Goal: Use online tool/utility: Utilize a website feature to perform a specific function

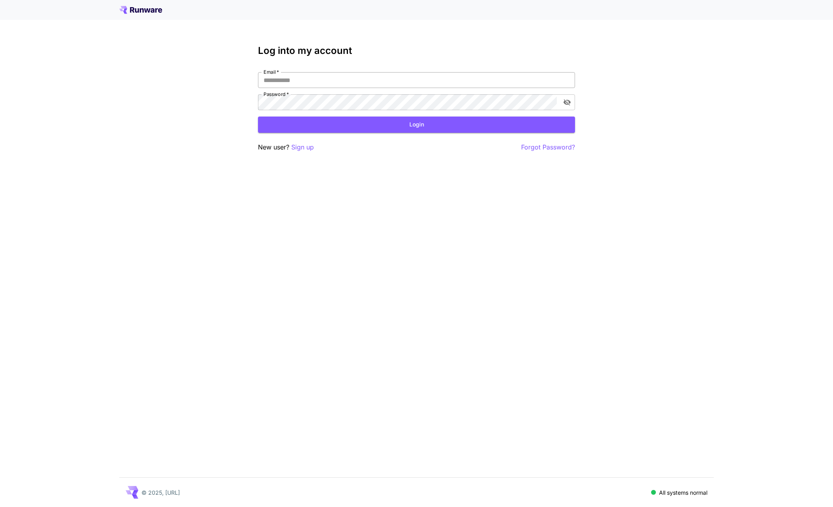
click at [332, 78] on input "Email   *" at bounding box center [416, 80] width 317 height 16
type input "**********"
click at [372, 124] on button "Login" at bounding box center [416, 125] width 317 height 16
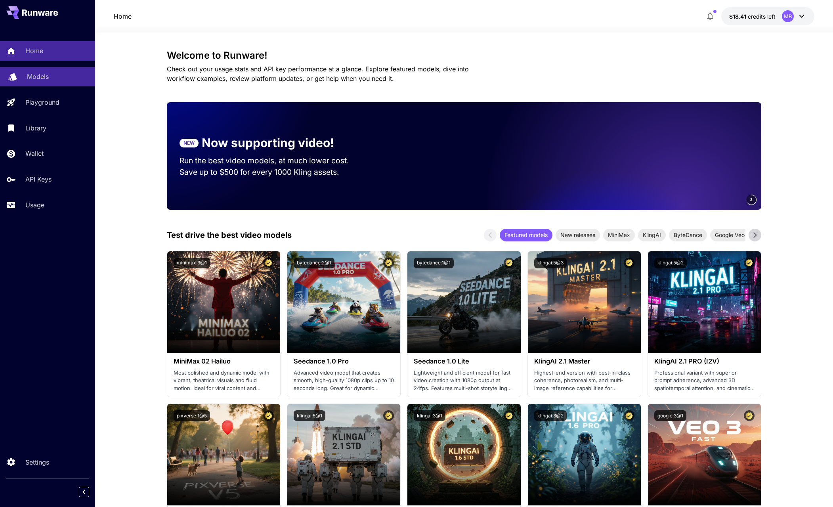
click at [44, 81] on p "Models" at bounding box center [38, 77] width 22 height 10
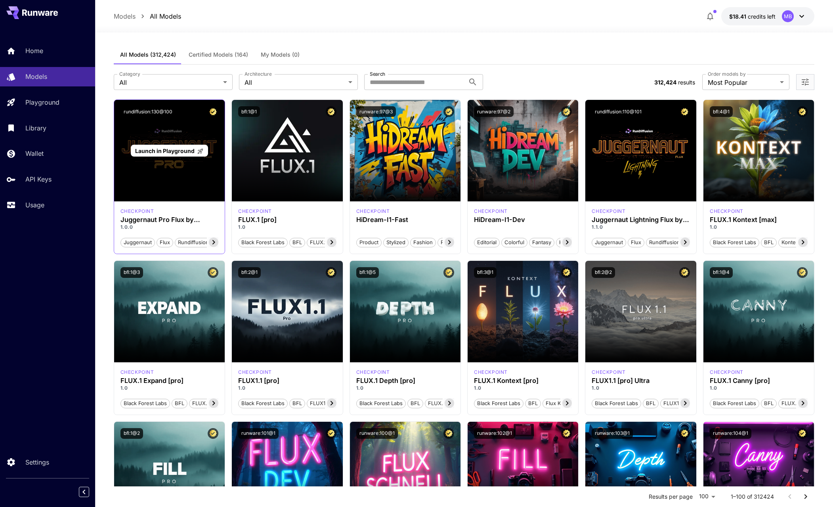
click at [157, 169] on div "Launch in Playground" at bounding box center [169, 150] width 111 height 101
click at [169, 148] on span "Launch in Playground" at bounding box center [164, 150] width 59 height 7
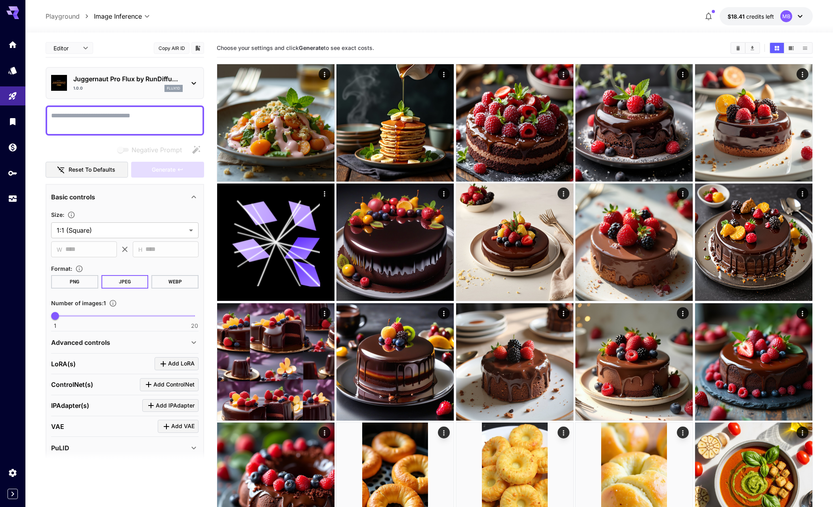
click at [173, 49] on button "Copy AIR ID" at bounding box center [172, 47] width 36 height 11
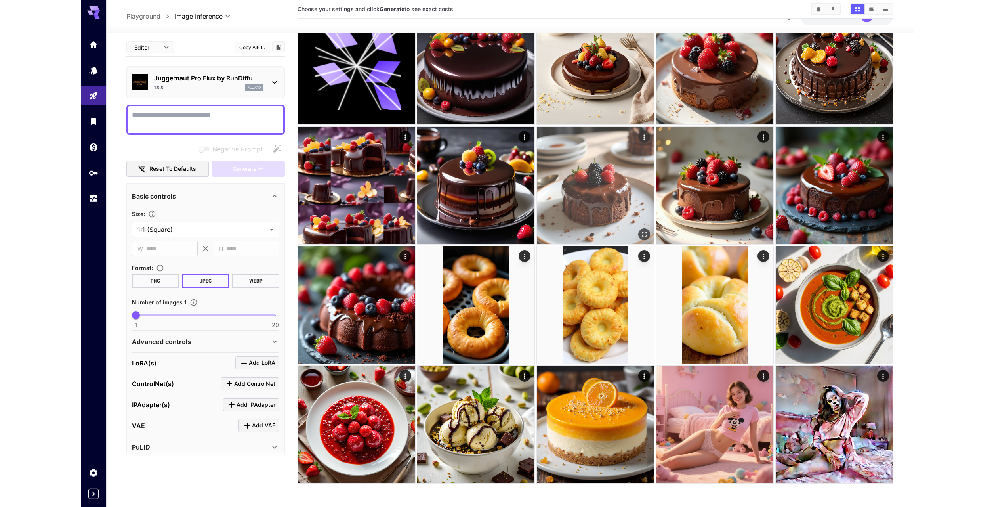
scroll to position [177, 0]
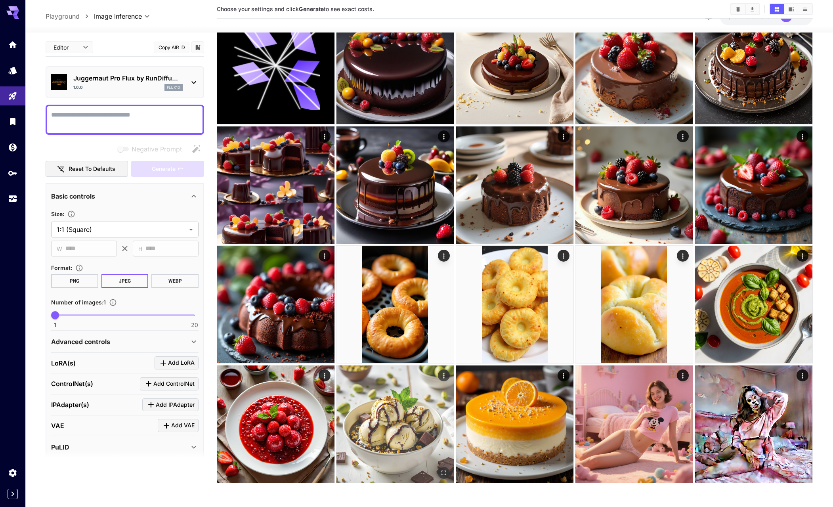
click at [405, 428] on img at bounding box center [394, 423] width 117 height 117
click at [385, 410] on img at bounding box center [395, 424] width 115 height 115
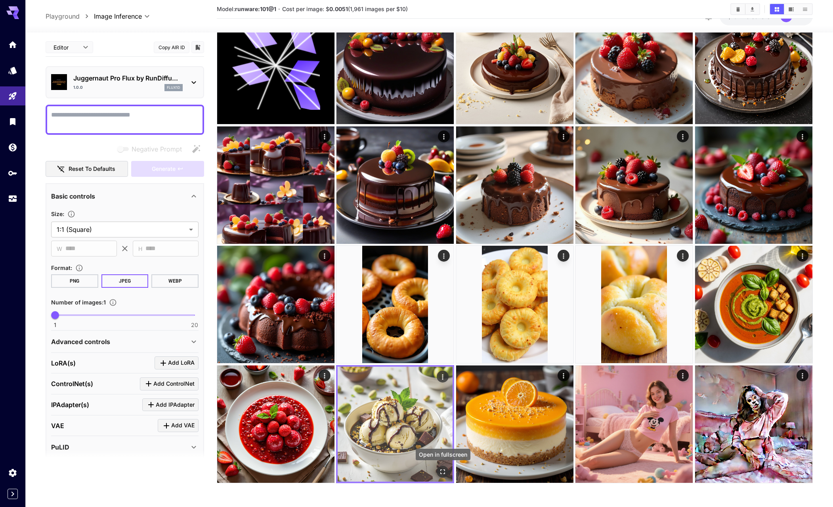
click at [445, 470] on icon "Open in fullscreen" at bounding box center [443, 471] width 5 height 5
click at [443, 376] on icon "Actions" at bounding box center [443, 377] width 8 height 8
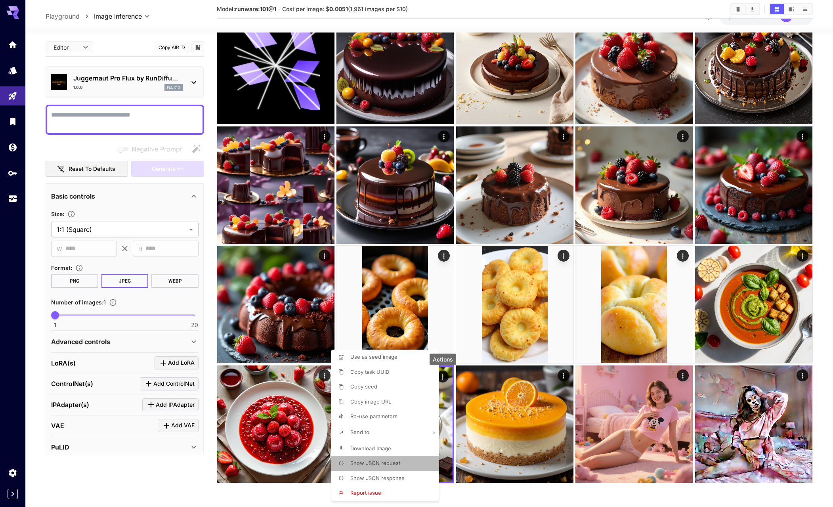
click at [388, 463] on span "Show JSON request" at bounding box center [375, 463] width 50 height 6
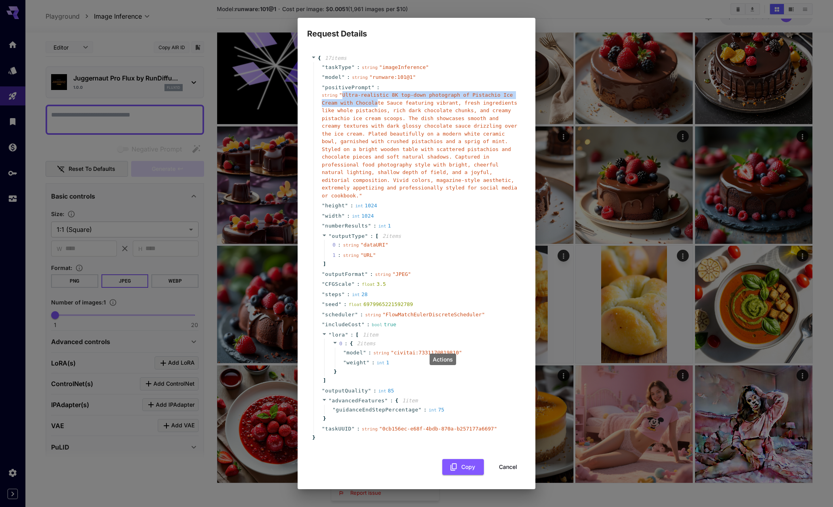
drag, startPoint x: 341, startPoint y: 103, endPoint x: 357, endPoint y: 110, distance: 17.2
click at [357, 110] on span "" Ultra-realistic 8K top-down photograph of Pistachio Ice Cream with Chocolate …" at bounding box center [419, 145] width 195 height 107
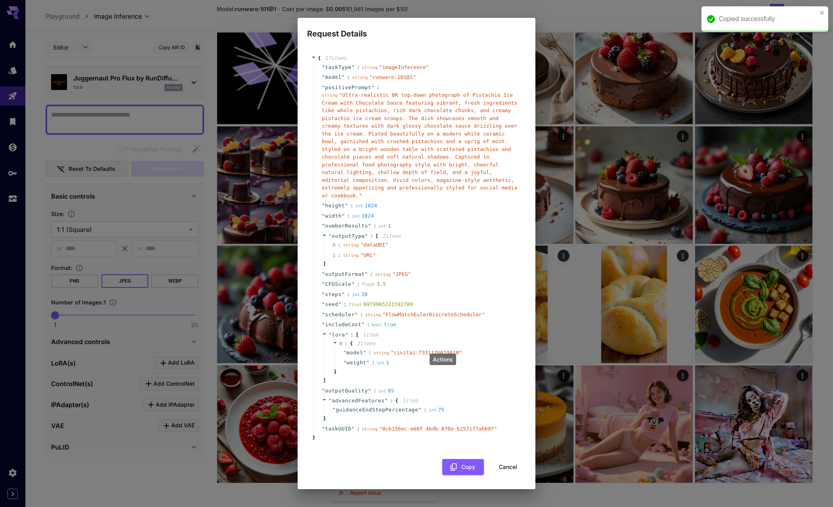
click at [385, 126] on span "" Ultra-realistic 8K top-down photograph of Pistachio Ice Cream with Chocolate …" at bounding box center [419, 145] width 195 height 107
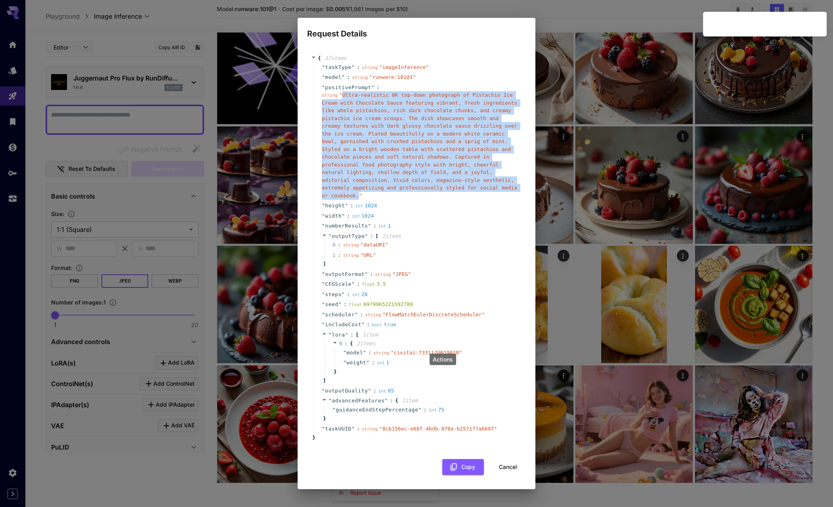
drag, startPoint x: 508, startPoint y: 190, endPoint x: 339, endPoint y: 105, distance: 189.1
click at [339, 105] on span "" Ultra-realistic 8K top-down photograph of Pistachio Ice Cream with Chocolate …" at bounding box center [419, 145] width 195 height 107
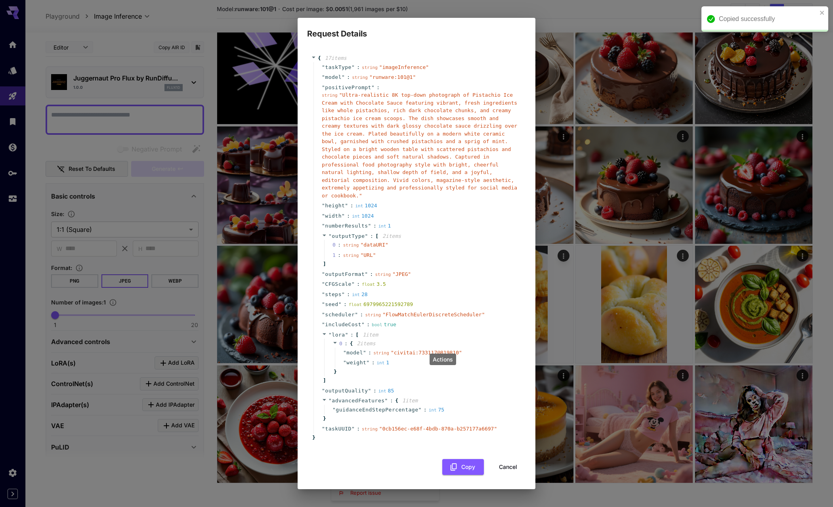
click at [603, 8] on div "Request Details { 17 item s " taskType " : string " imageInference " " model " …" at bounding box center [416, 253] width 833 height 507
